Goal: Leave review/rating: Leave review/rating

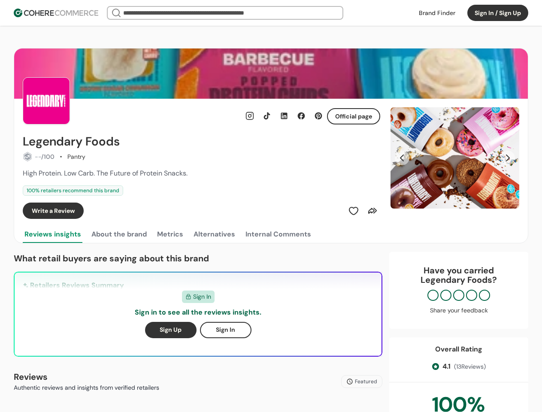
click at [271, 206] on div "Write a Review" at bounding box center [202, 211] width 358 height 16
click at [498, 13] on button "Sign In / Sign Up" at bounding box center [498, 13] width 61 height 16
click at [39, 157] on div "Insights That Drive Success From trusted reviews to powerful sourcing tools, we…" at bounding box center [271, 206] width 542 height 412
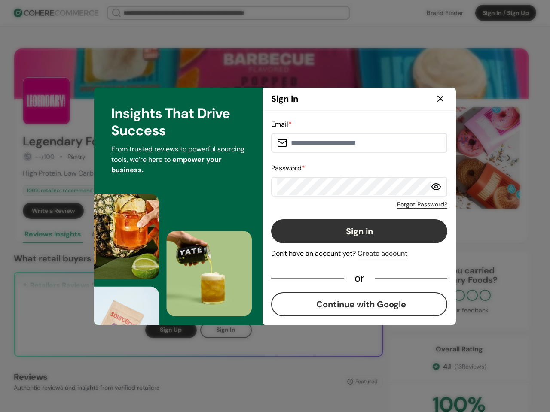
click at [354, 211] on div "Email * Password * Forgot Password? Sign in Don't have an account yet? Create a…" at bounding box center [359, 217] width 176 height 197
click at [373, 211] on div "Email * Password * Forgot Password? Sign in Don't have an account yet? Create a…" at bounding box center [359, 217] width 176 height 197
click at [455, 158] on div "Email * Password * Forgot Password? Sign in Don't have an account yet? Create a…" at bounding box center [358, 218] width 193 height 214
click at [402, 158] on div "Email * Password * Forgot Password? Sign in Don't have an account yet? Create a…" at bounding box center [359, 217] width 176 height 197
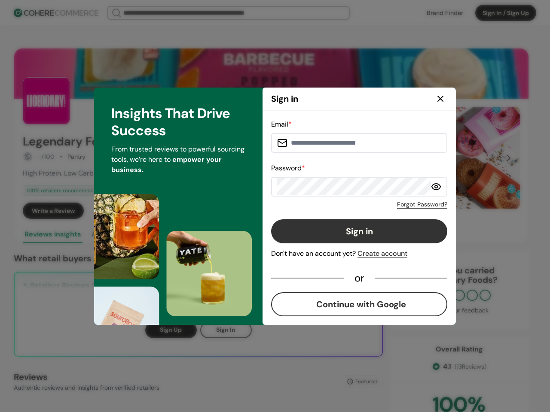
click at [119, 234] on div "Insights That Drive Success From trusted reviews to powerful sourcing tools, we…" at bounding box center [178, 206] width 168 height 237
